Goal: Find specific page/section: Find specific page/section

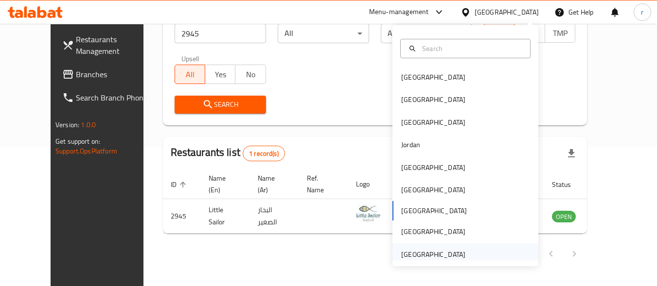
click at [433, 254] on div "[GEOGRAPHIC_DATA]" at bounding box center [433, 254] width 64 height 11
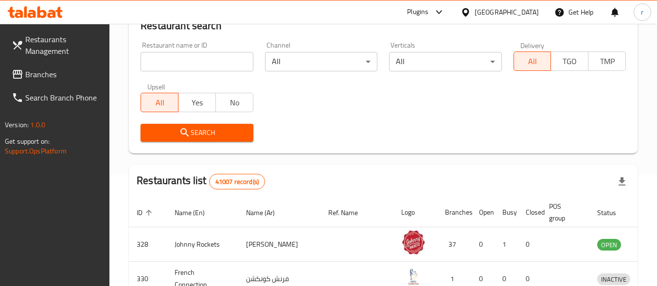
scroll to position [139, 0]
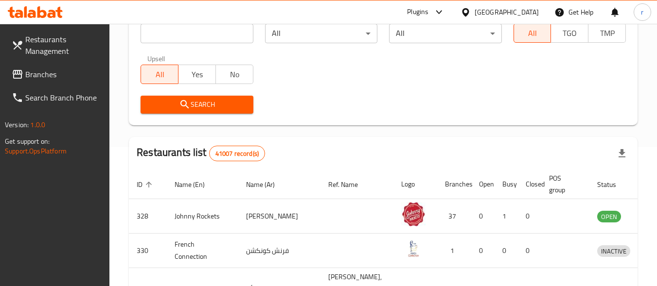
click at [32, 71] on span "Branches" at bounding box center [63, 75] width 77 height 12
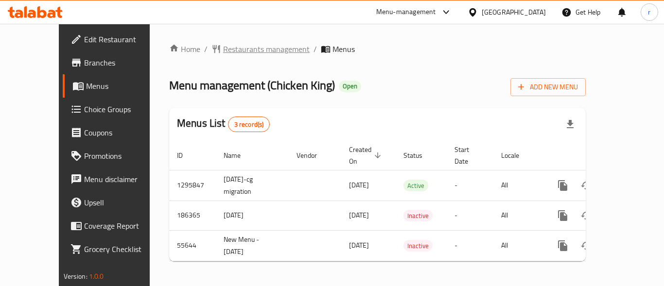
click at [237, 54] on span "Restaurants management" at bounding box center [266, 49] width 87 height 12
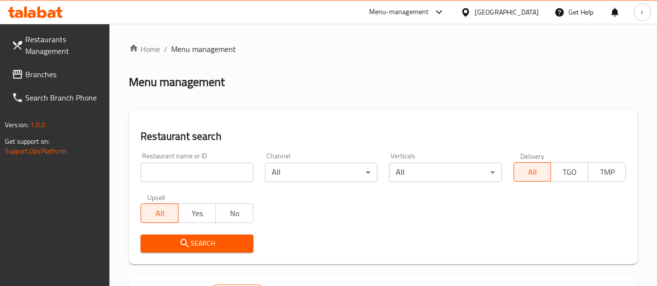
click at [215, 170] on input "search" at bounding box center [196, 172] width 112 height 19
paste input "15496"
type input "15496"
click at [193, 246] on span "Search" at bounding box center [196, 244] width 97 height 12
